Goal: Information Seeking & Learning: Learn about a topic

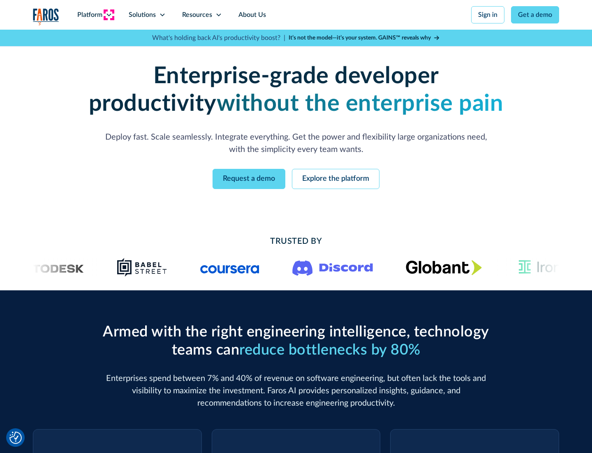
click at [109, 15] on icon at bounding box center [109, 15] width 7 height 7
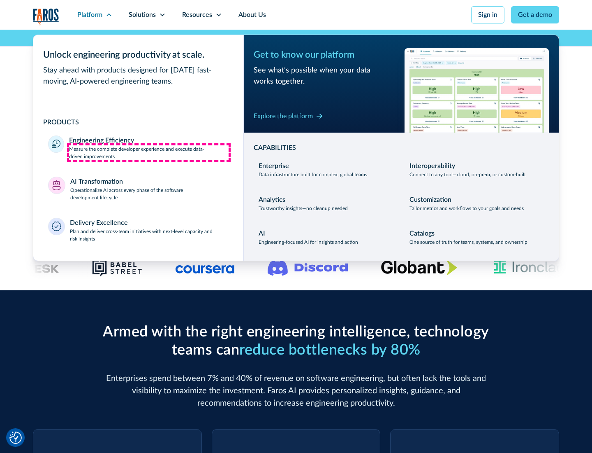
click at [149, 152] on p "Measure the complete developer experience and execute data-driven improvements" at bounding box center [149, 152] width 160 height 15
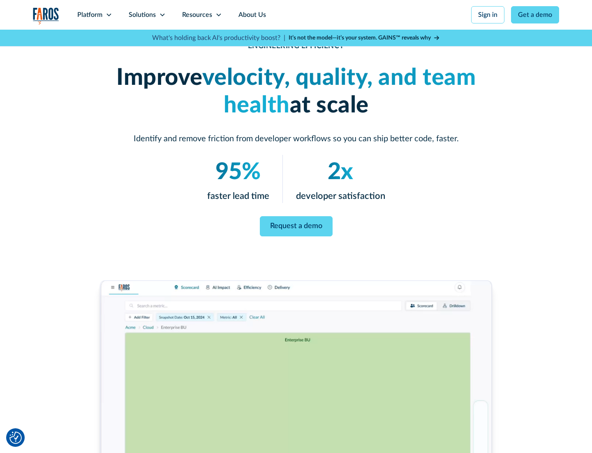
click at [296, 225] on link "Request a demo" at bounding box center [296, 226] width 73 height 20
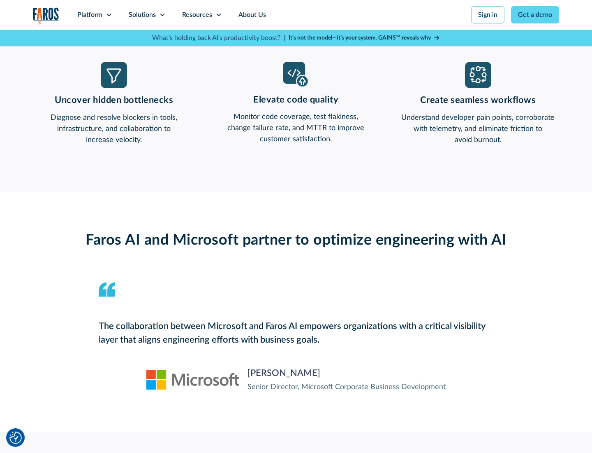
click at [109, 15] on icon at bounding box center [109, 15] width 7 height 7
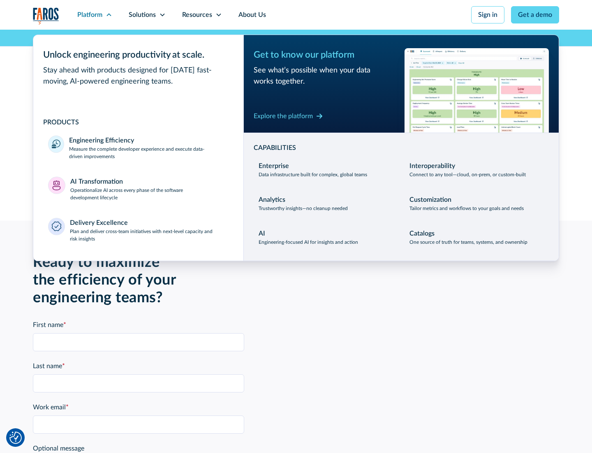
scroll to position [1805, 0]
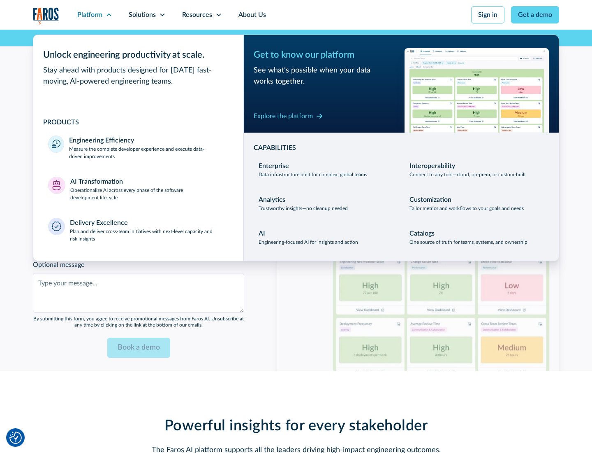
click at [149, 188] on p "Operationalize AI across every phase of the software development lifecycle" at bounding box center [149, 193] width 159 height 15
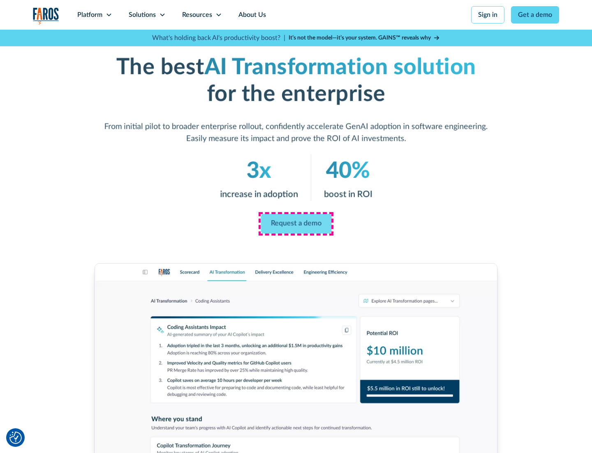
click at [296, 223] on link "Request a demo" at bounding box center [296, 224] width 71 height 20
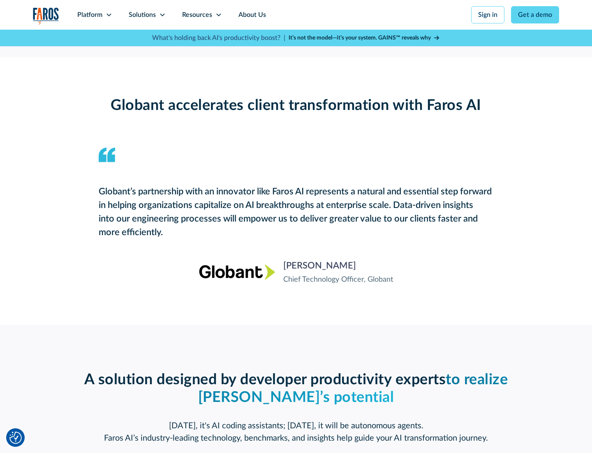
click at [95, 15] on div "Platform" at bounding box center [89, 15] width 25 height 10
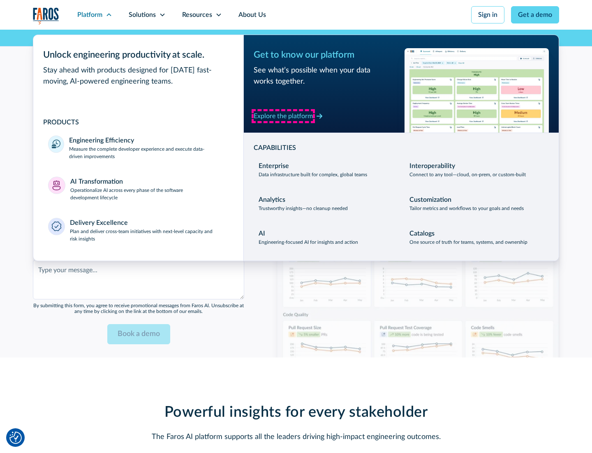
scroll to position [2003, 0]
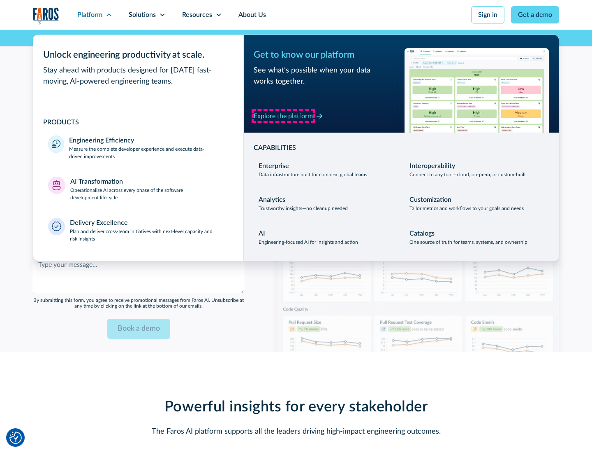
click at [283, 116] on div "Explore the platform" at bounding box center [283, 116] width 59 height 10
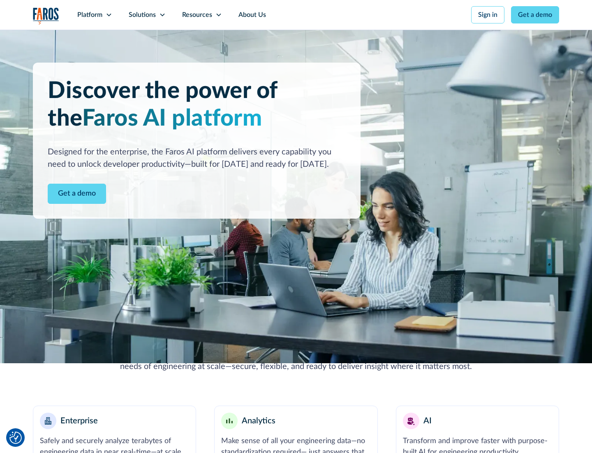
click at [77, 193] on link "Get a demo" at bounding box center [77, 194] width 58 height 20
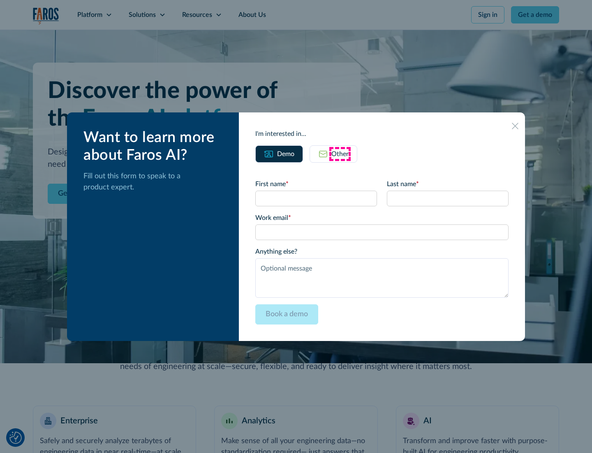
click at [340, 153] on div "Other" at bounding box center [340, 154] width 17 height 10
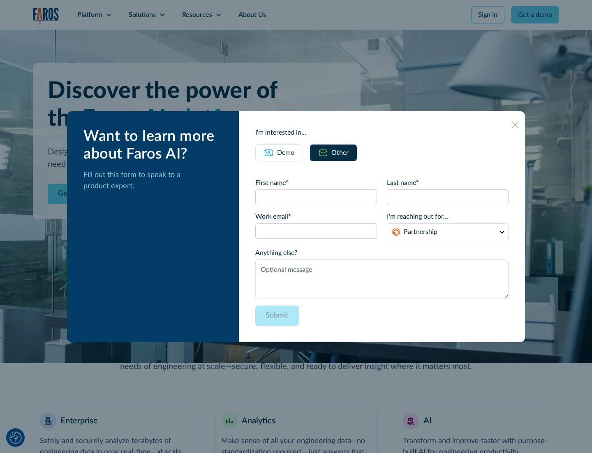
click at [286, 152] on div "Demo" at bounding box center [285, 153] width 17 height 10
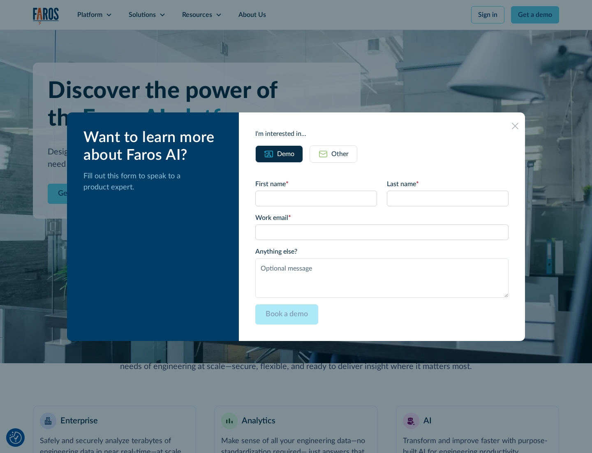
click at [516, 125] on icon at bounding box center [515, 126] width 7 height 7
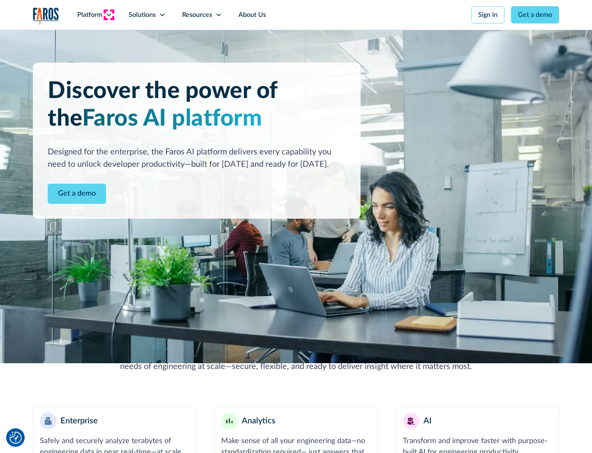
click at [109, 15] on icon at bounding box center [109, 15] width 7 height 7
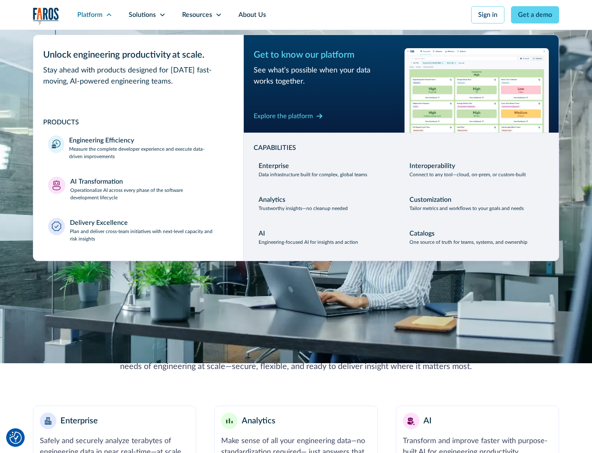
click at [149, 235] on p "Plan and deliver cross-team initiatives with next-level capacity and risk insig…" at bounding box center [149, 235] width 159 height 15
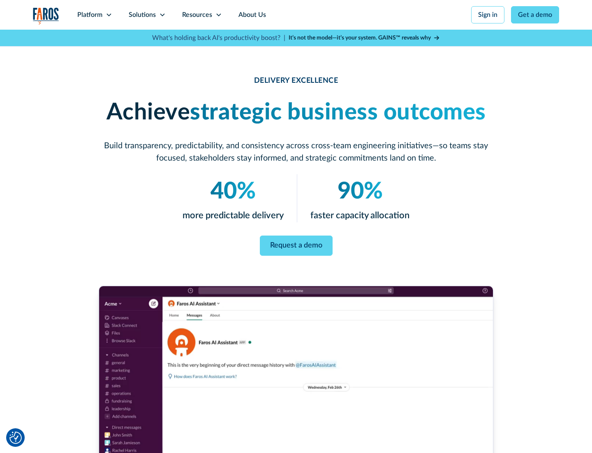
click at [162, 15] on icon at bounding box center [162, 15] width 7 height 7
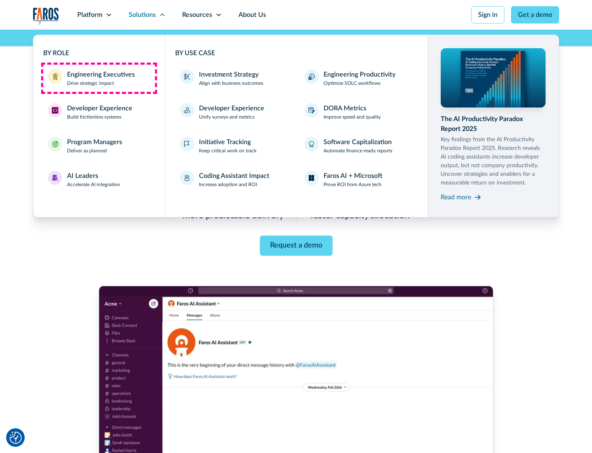
click at [99, 78] on div "Engineering Executives" at bounding box center [101, 75] width 68 height 10
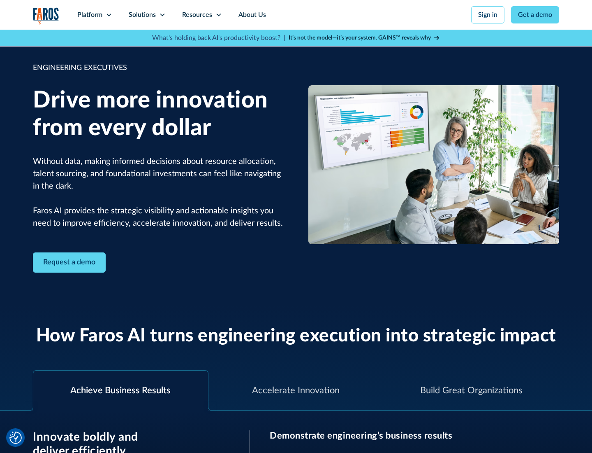
click at [162, 15] on icon at bounding box center [162, 15] width 7 height 7
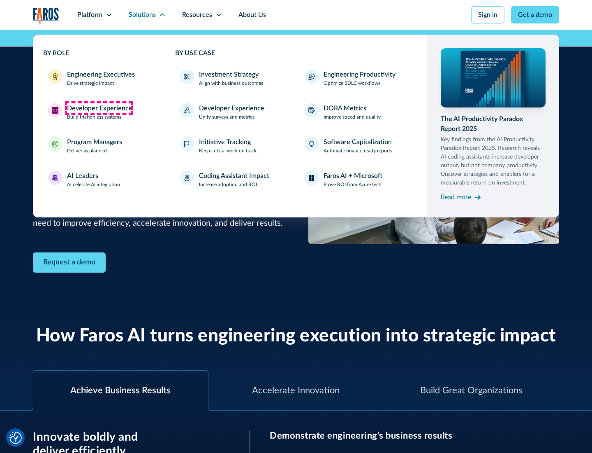
click at [99, 108] on div "Developer Experience" at bounding box center [99, 108] width 65 height 10
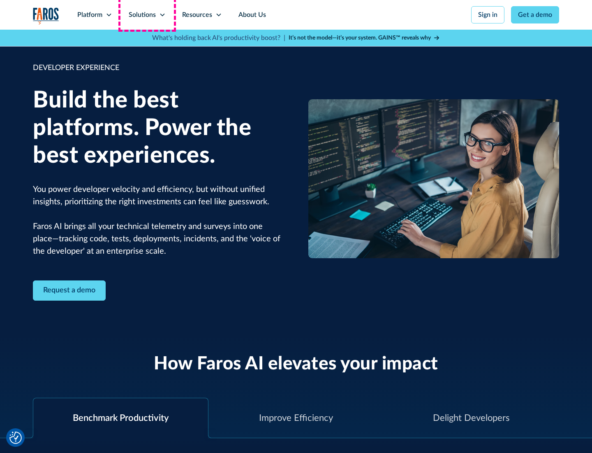
click at [147, 15] on div "Solutions" at bounding box center [142, 15] width 27 height 10
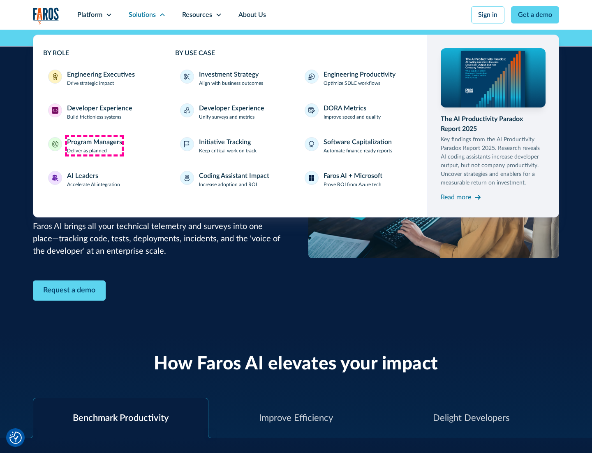
click at [94, 146] on div "Program Managers" at bounding box center [94, 142] width 55 height 10
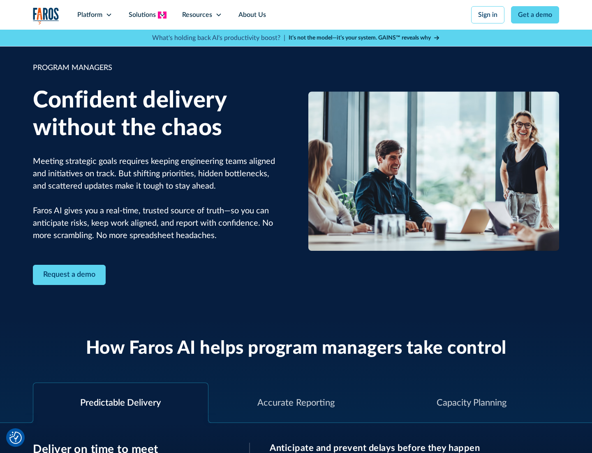
click at [162, 15] on icon at bounding box center [162, 15] width 7 height 7
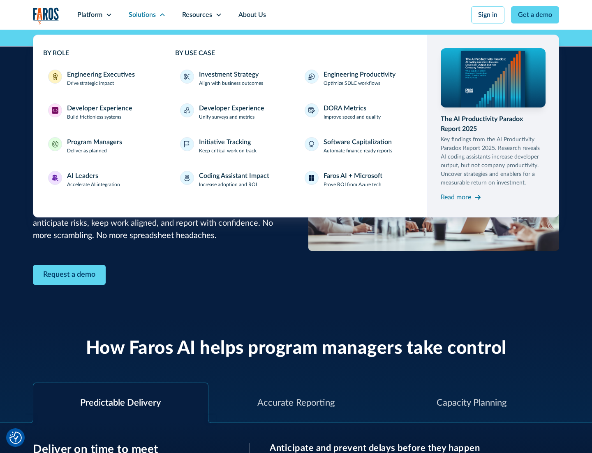
click at [94, 179] on div "AI Leaders" at bounding box center [82, 176] width 31 height 10
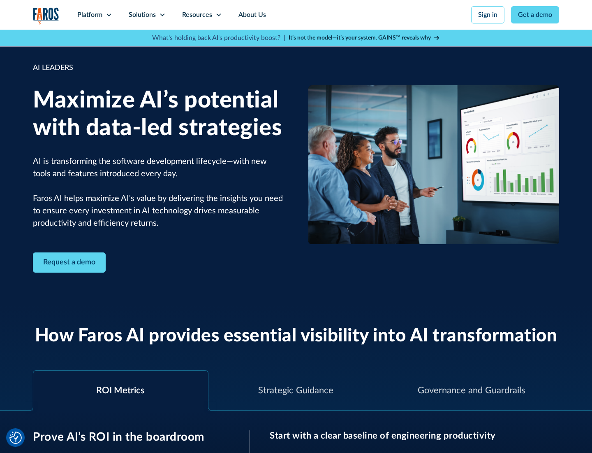
click at [162, 15] on icon at bounding box center [162, 15] width 7 height 7
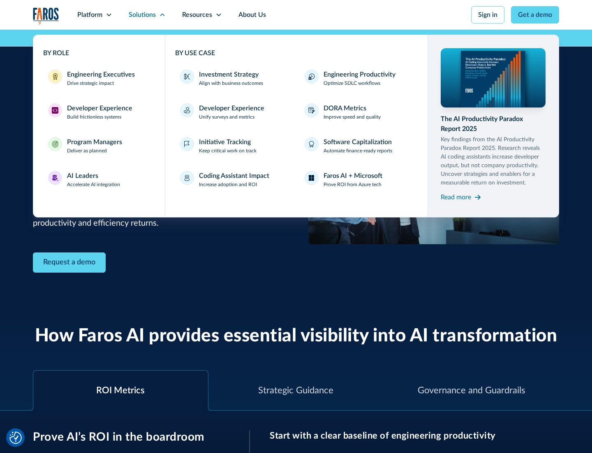
click at [228, 74] on div "Investment Strategy" at bounding box center [229, 75] width 60 height 10
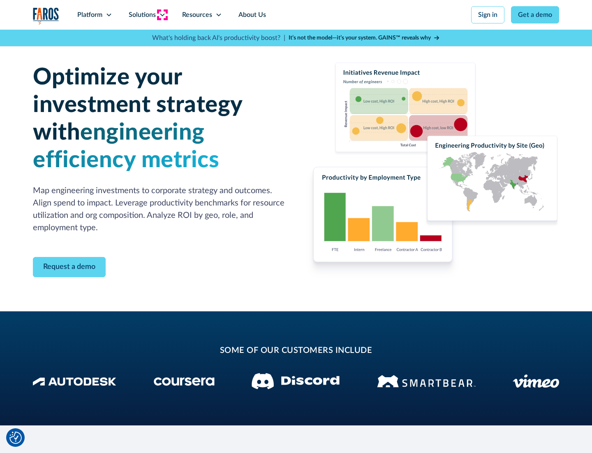
click at [162, 15] on icon at bounding box center [162, 15] width 7 height 7
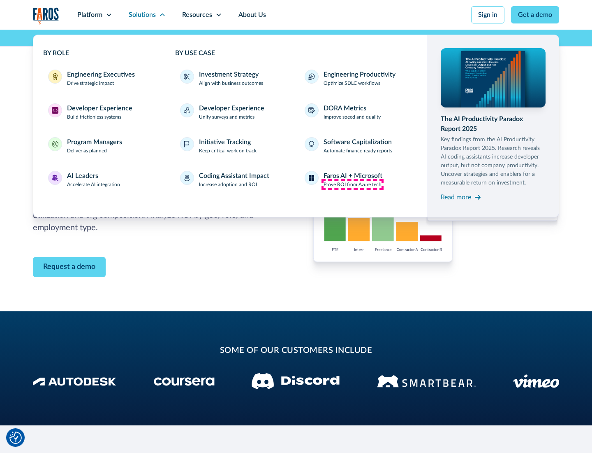
click at [353, 184] on p "Prove ROI from Azure tech" at bounding box center [353, 184] width 58 height 7
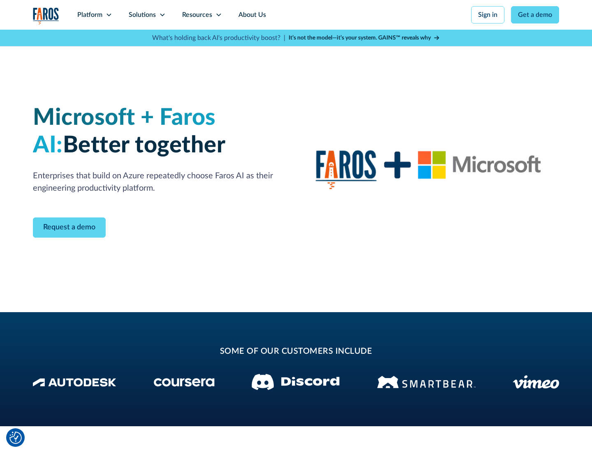
click at [162, 15] on icon at bounding box center [162, 15] width 7 height 7
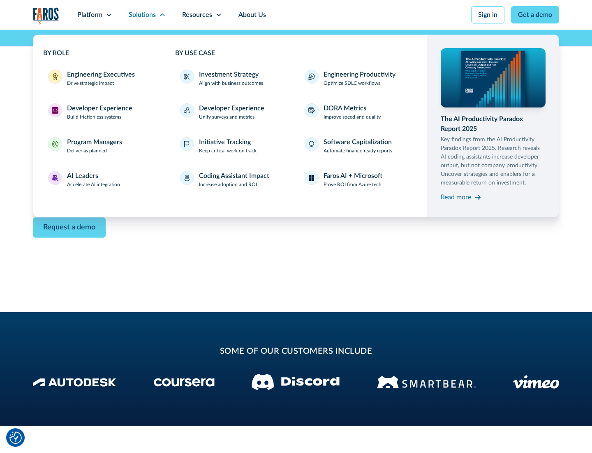
click at [456, 197] on div "Read more" at bounding box center [456, 197] width 30 height 10
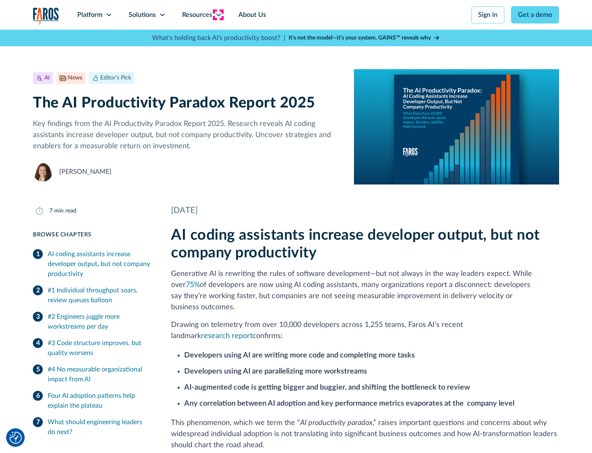
click at [218, 15] on icon at bounding box center [219, 15] width 7 height 7
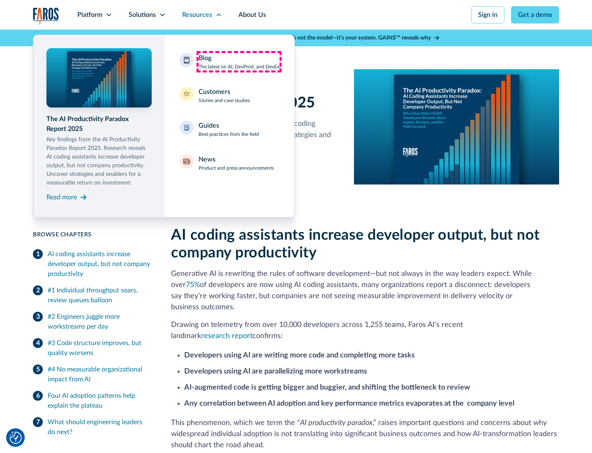
click at [239, 62] on div "Blog The latest on AI, DevProd, and DevEx" at bounding box center [239, 61] width 81 height 17
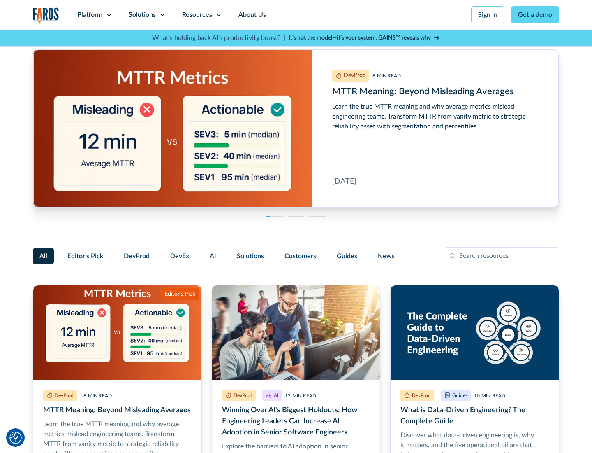
click at [536, 15] on link "Get a demo" at bounding box center [535, 14] width 48 height 17
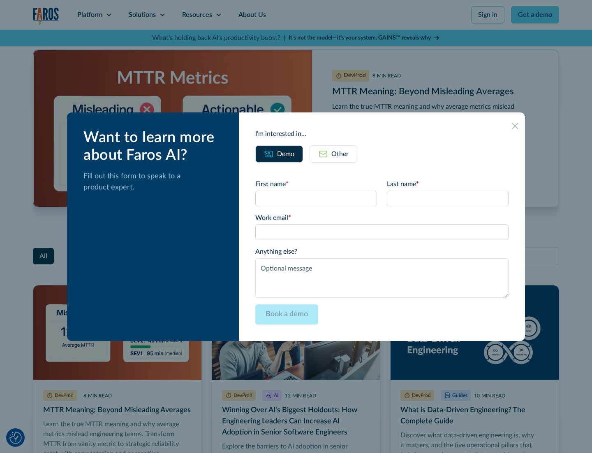
click at [334, 153] on div "Other" at bounding box center [340, 154] width 17 height 10
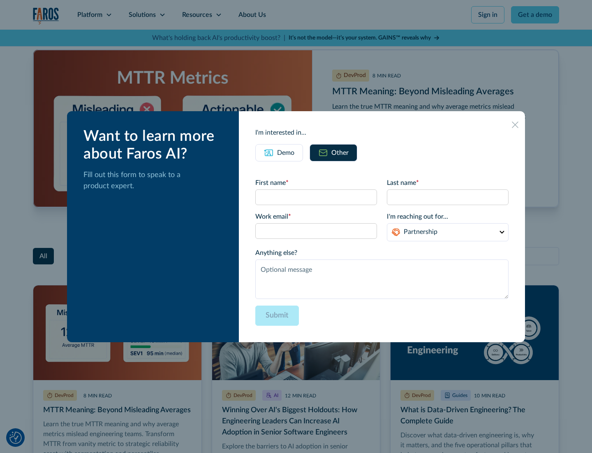
click at [516, 124] on icon at bounding box center [515, 124] width 7 height 7
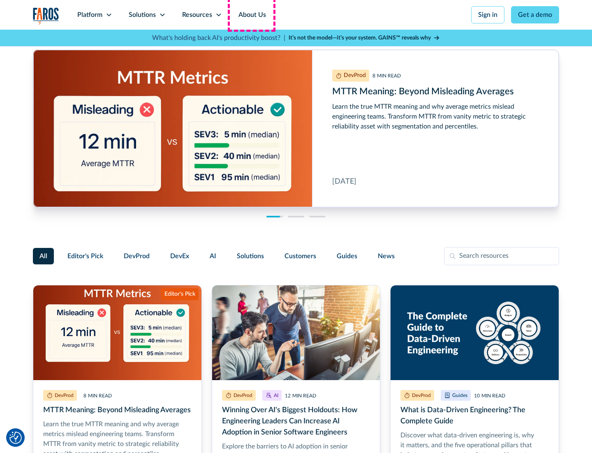
click at [251, 15] on link "About Us" at bounding box center [252, 15] width 44 height 30
